Goal: Transaction & Acquisition: Purchase product/service

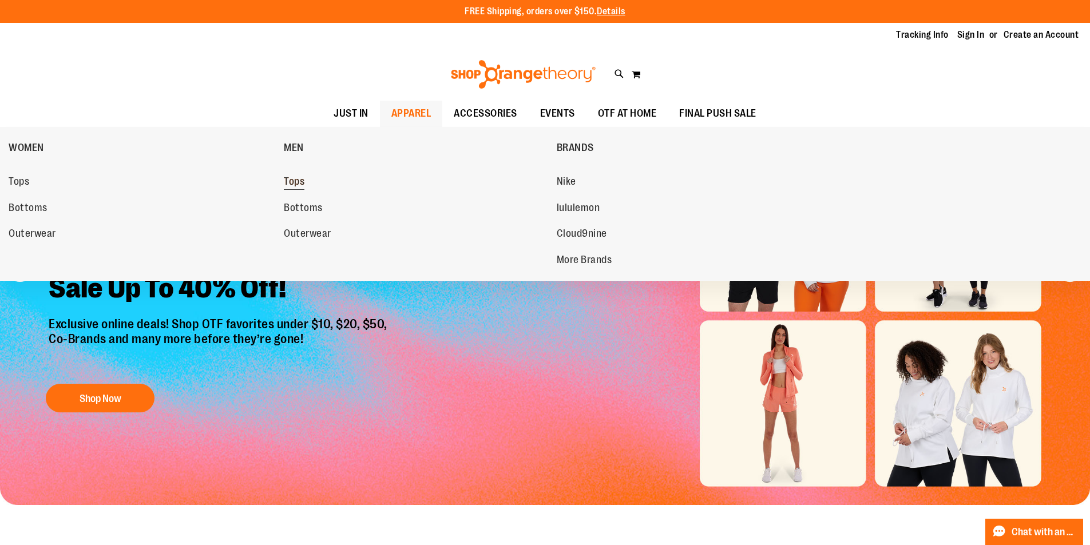
type input "**********"
click at [295, 177] on span "Tops" at bounding box center [294, 183] width 21 height 14
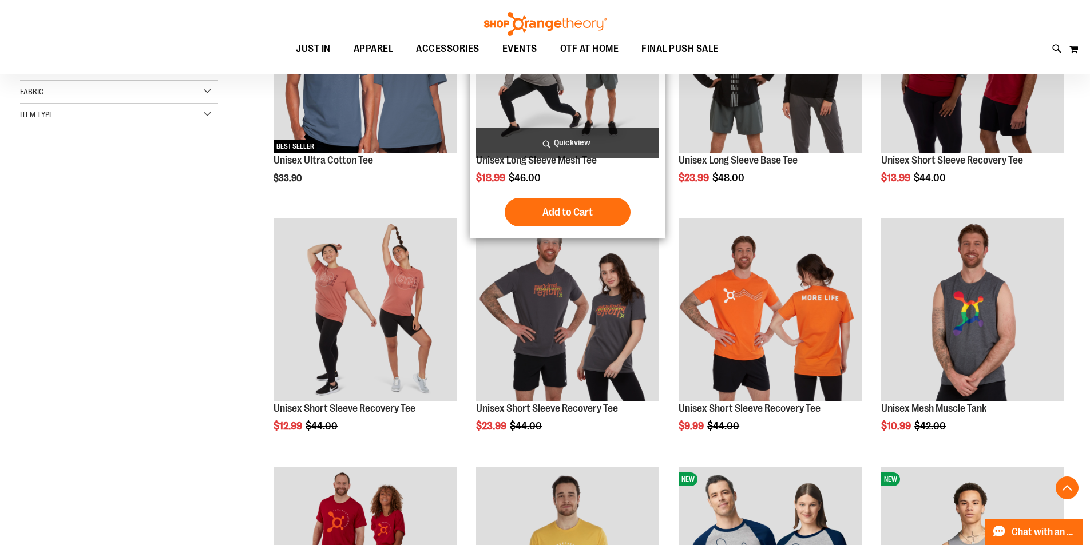
scroll to position [285, 0]
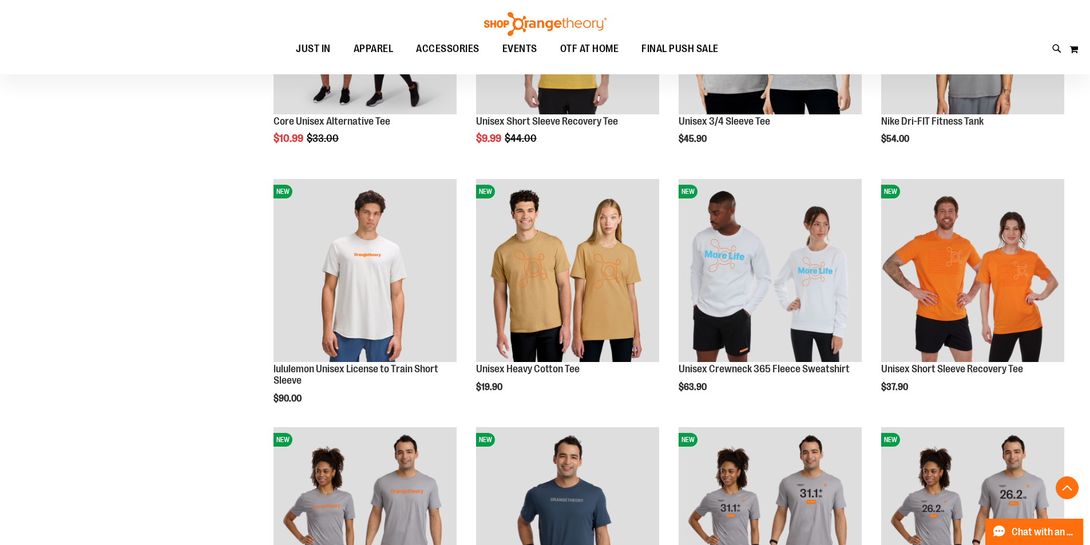
scroll to position [800, 0]
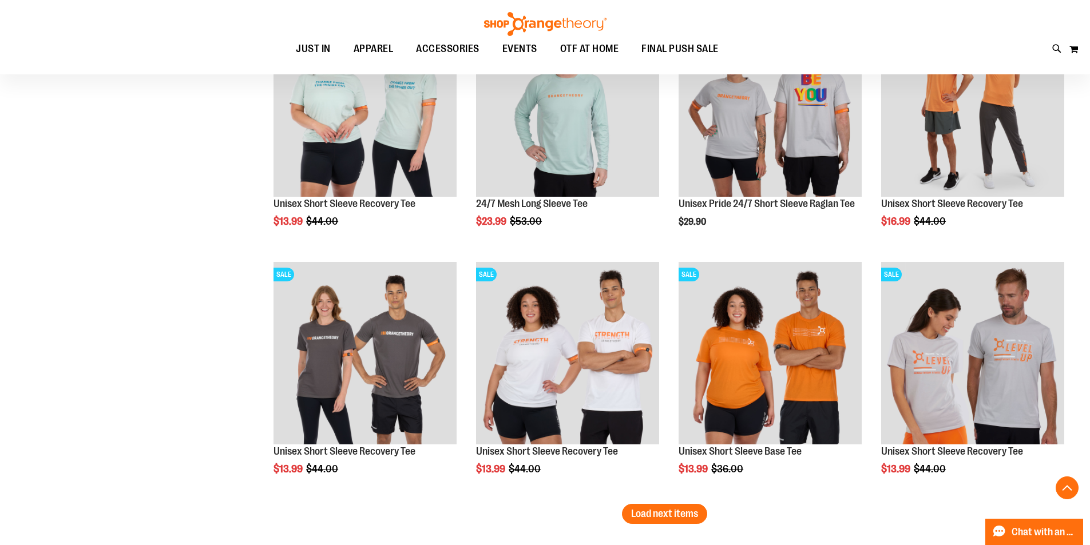
scroll to position [2002, 0]
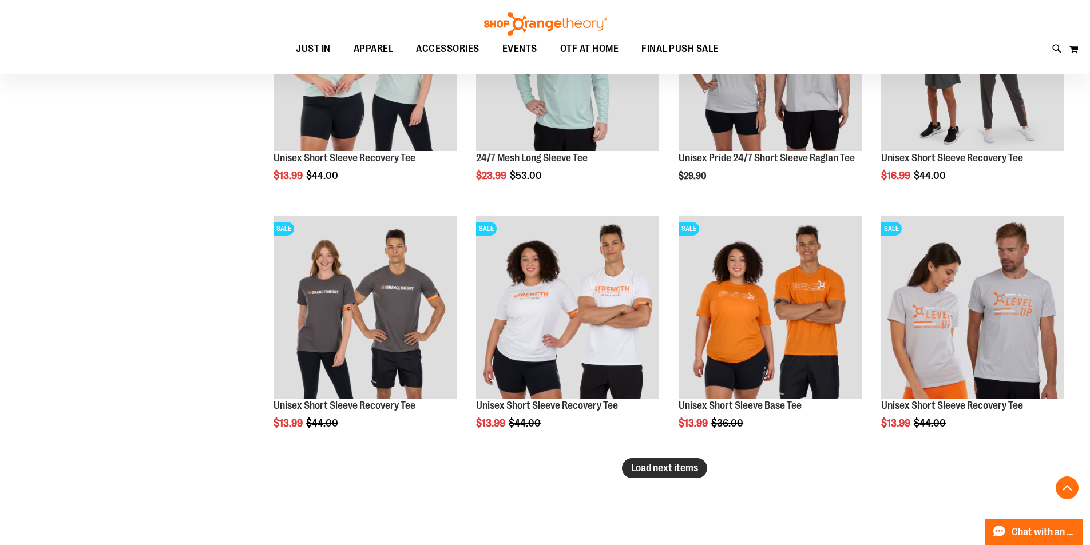
type input "**********"
click at [690, 464] on span "Load next items" at bounding box center [664, 467] width 67 height 11
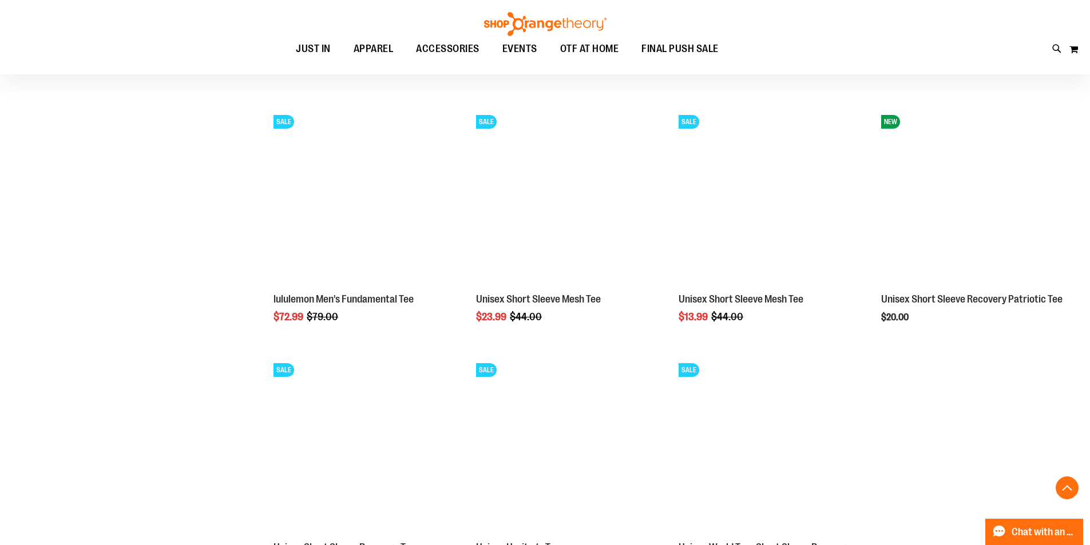
scroll to position [2345, 0]
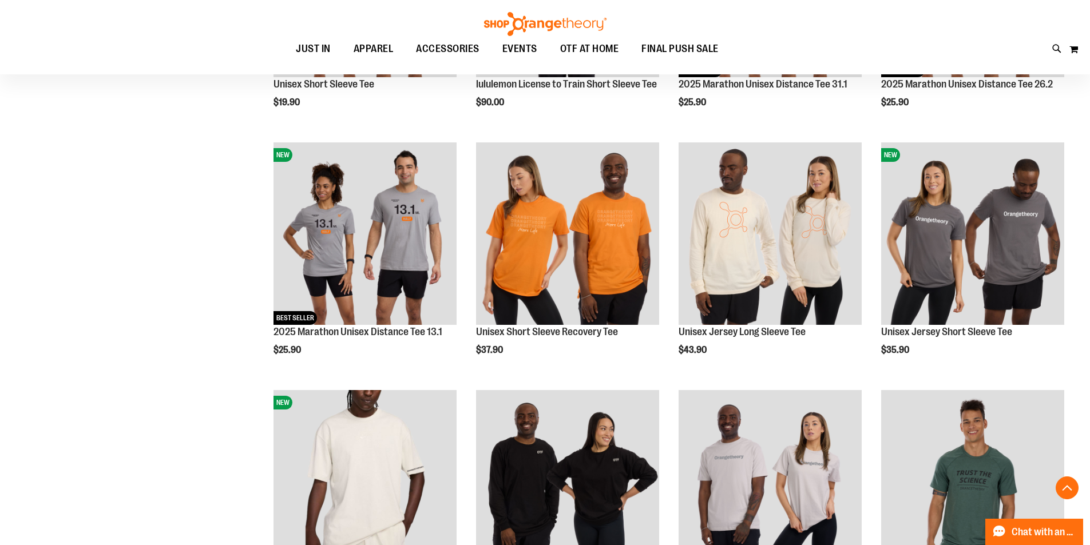
scroll to position [1430, 0]
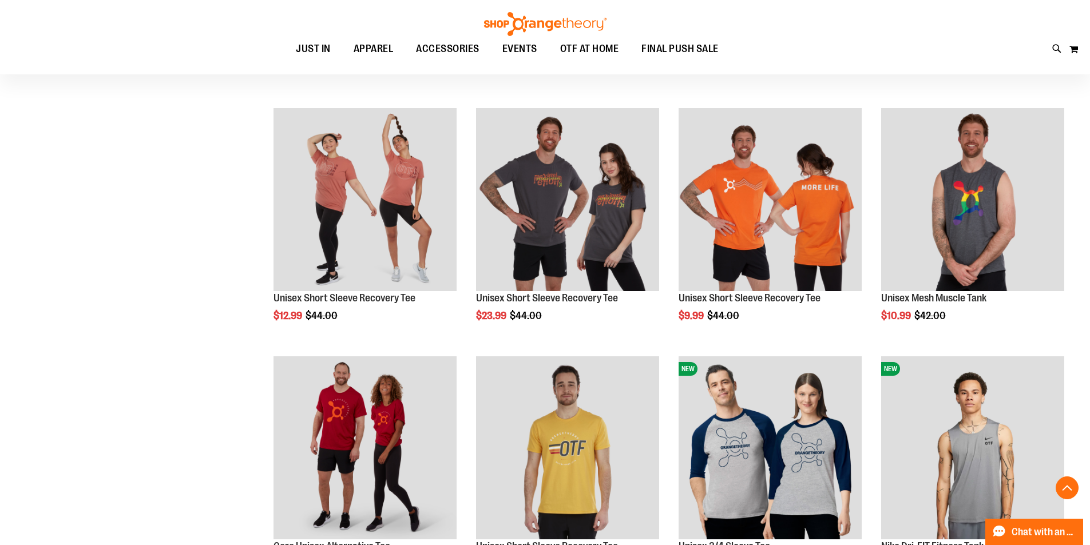
scroll to position [285, 0]
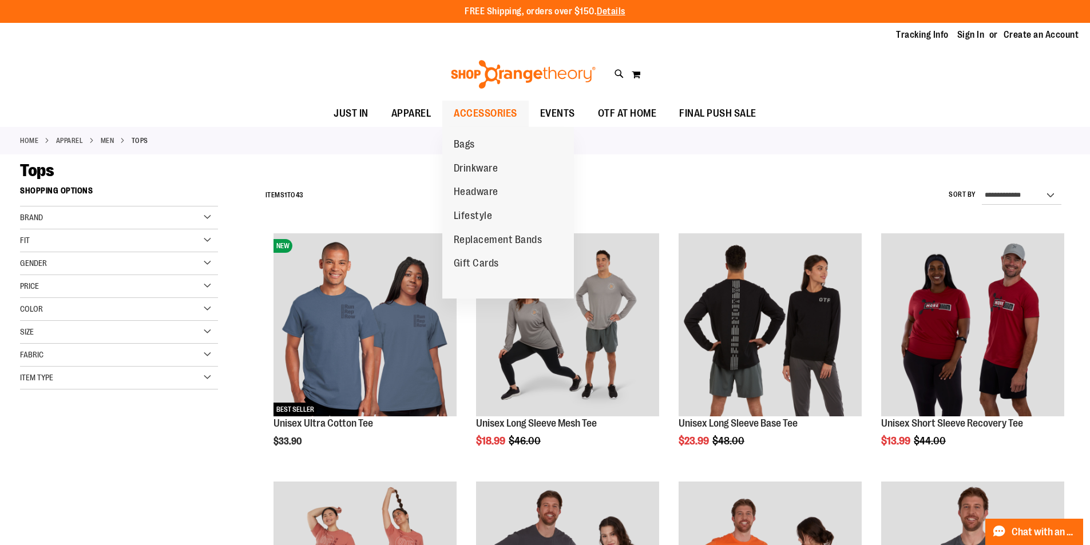
click at [503, 115] on span "ACCESSORIES" at bounding box center [485, 114] width 63 height 26
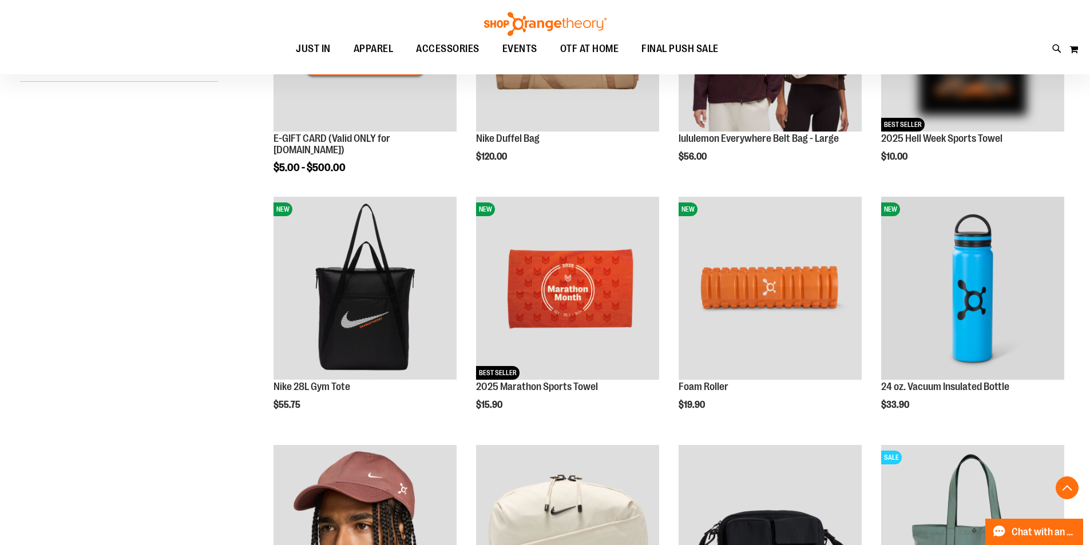
scroll to position [285, 0]
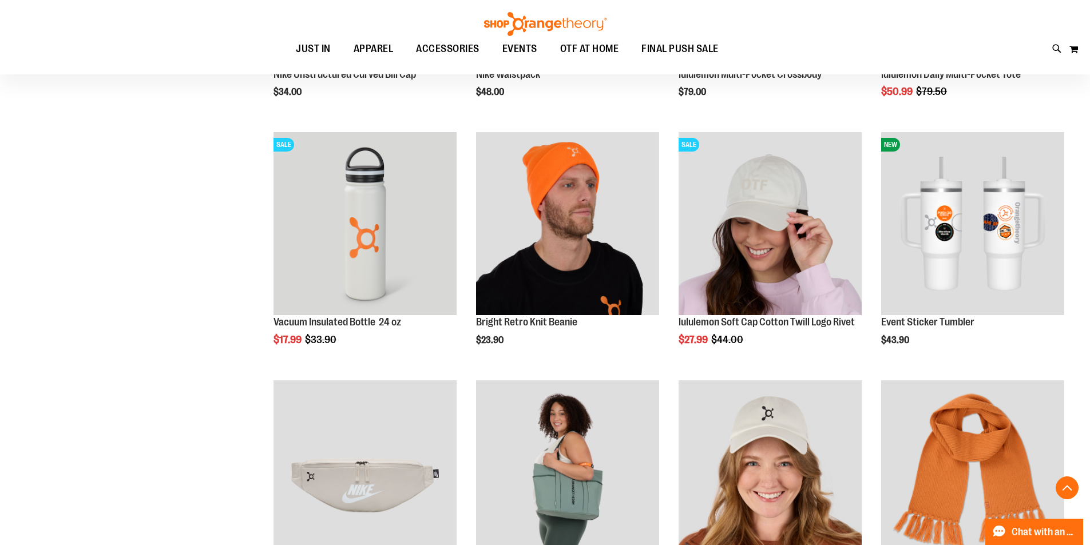
scroll to position [857, 0]
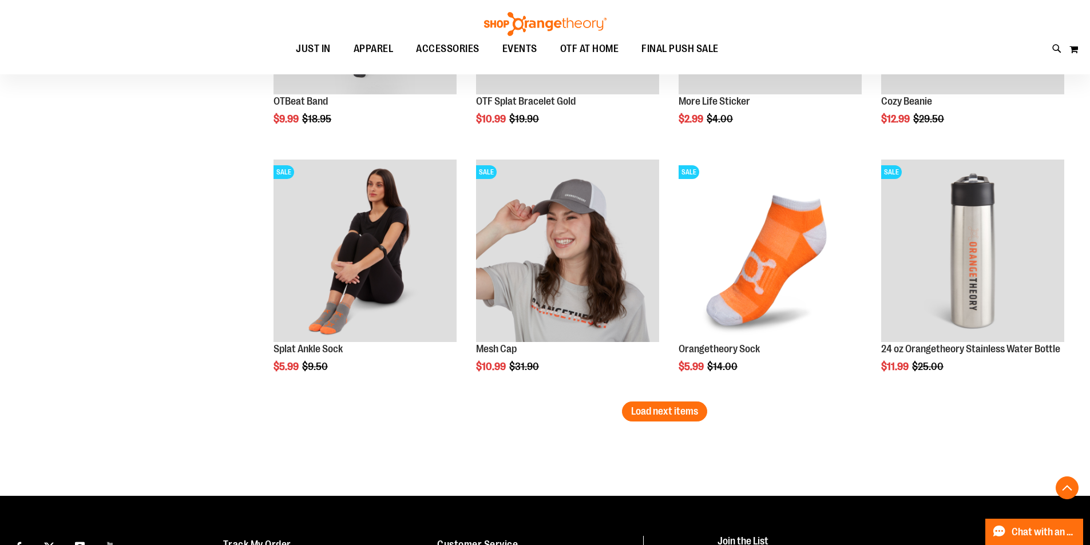
scroll to position [2059, 0]
